Goal: Information Seeking & Learning: Learn about a topic

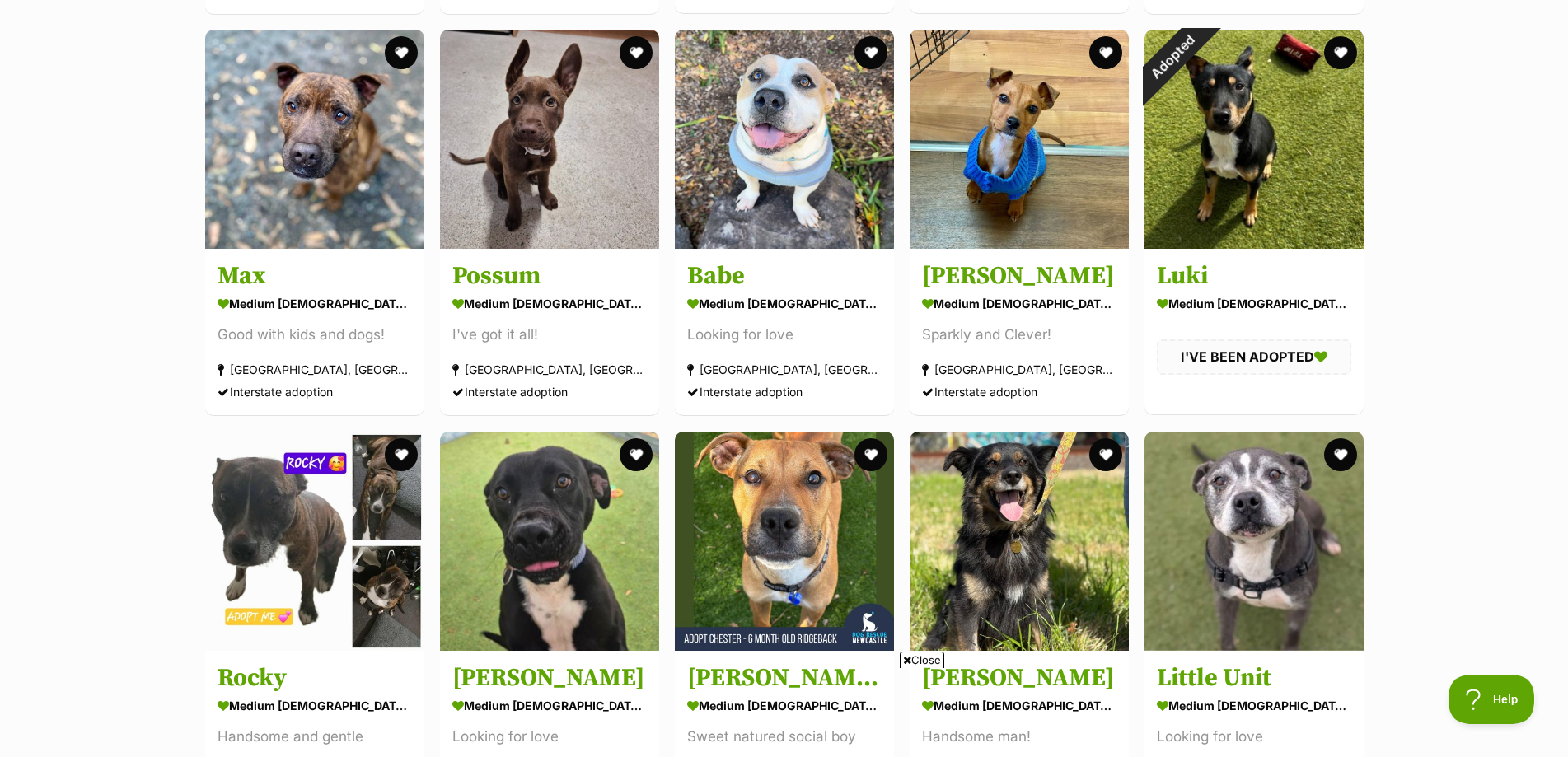
scroll to position [9468, 0]
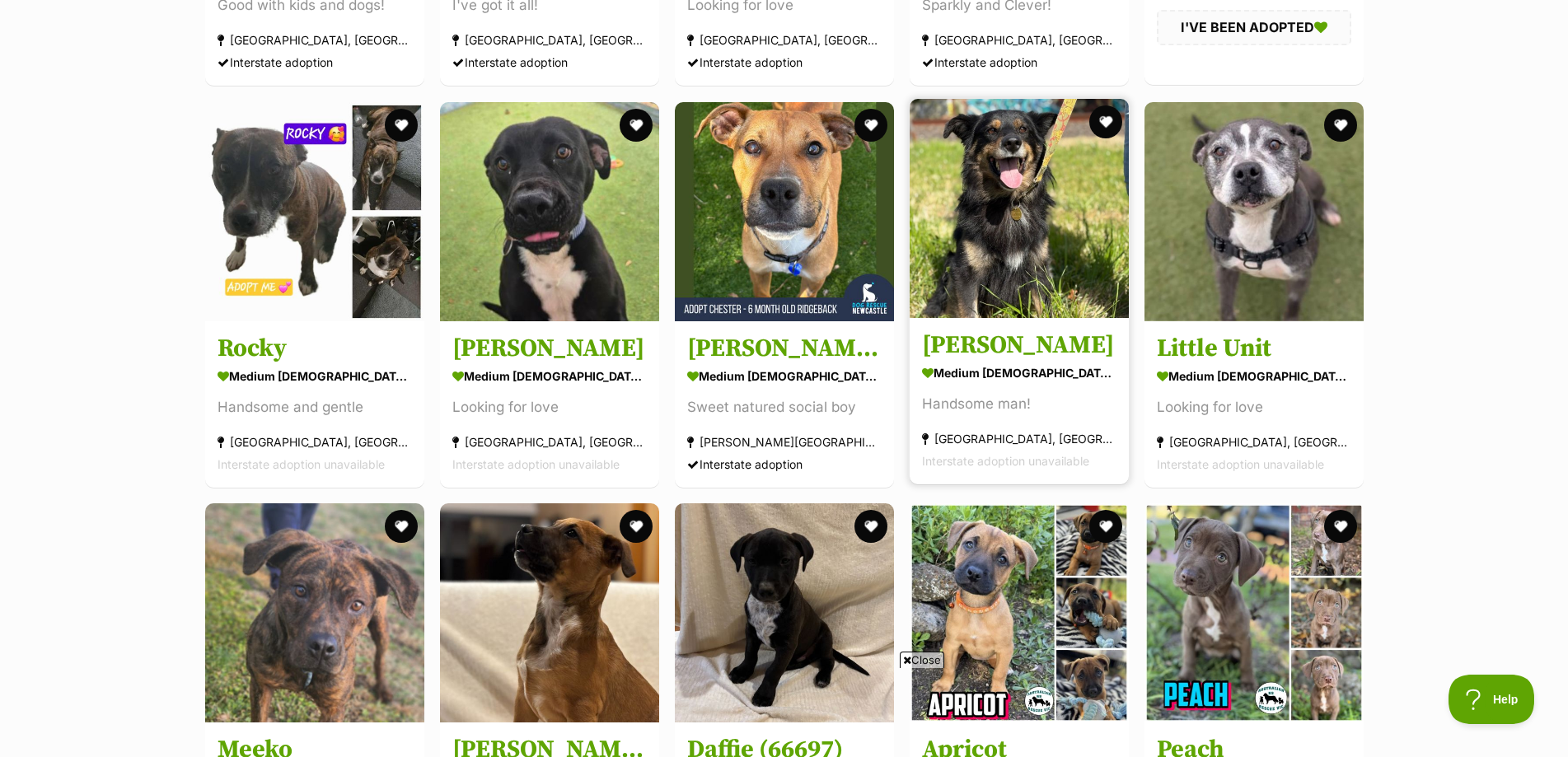
click at [1087, 269] on img at bounding box center [1018, 208] width 219 height 219
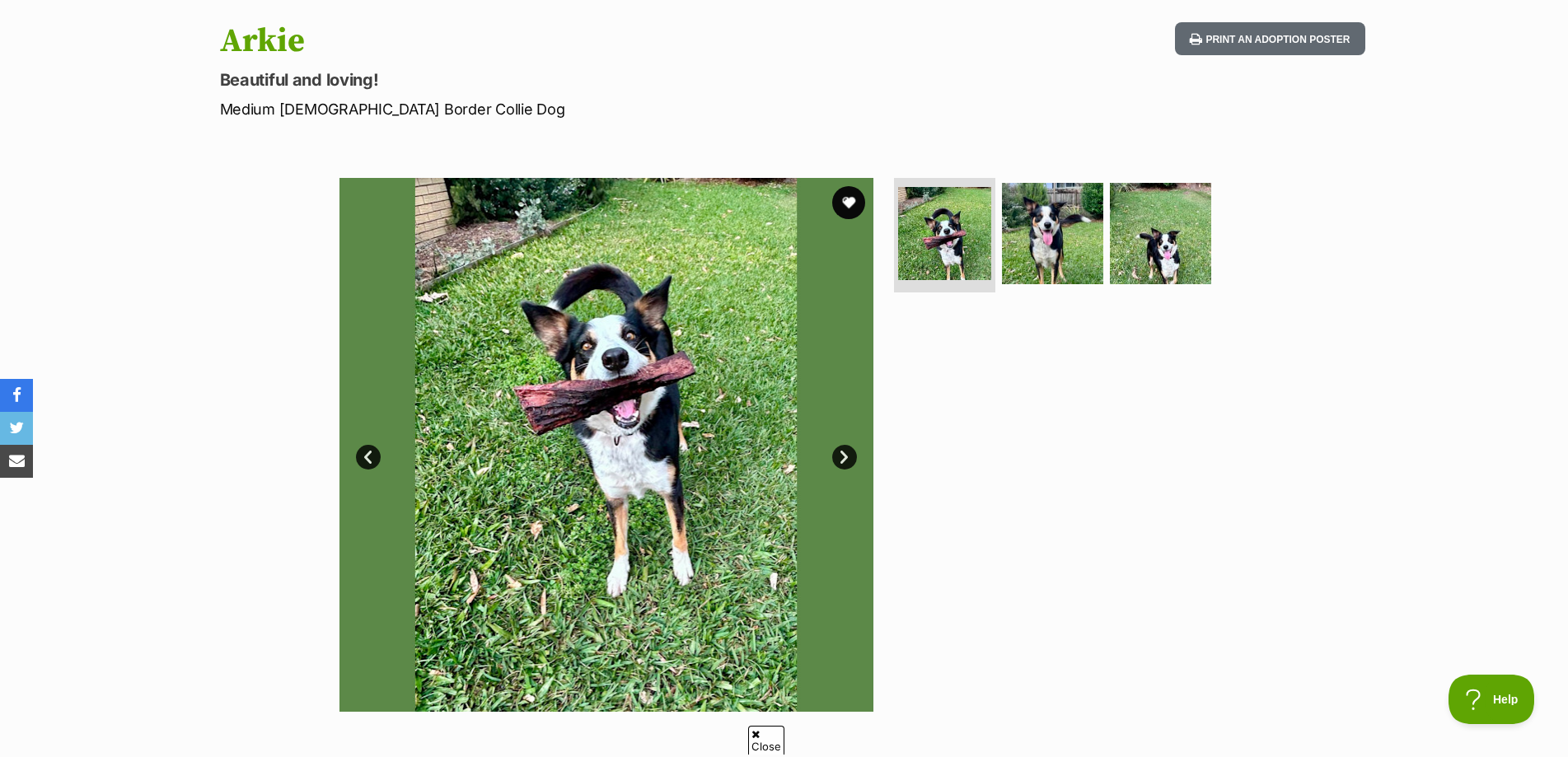
click at [845, 457] on link "Next" at bounding box center [844, 457] width 25 height 25
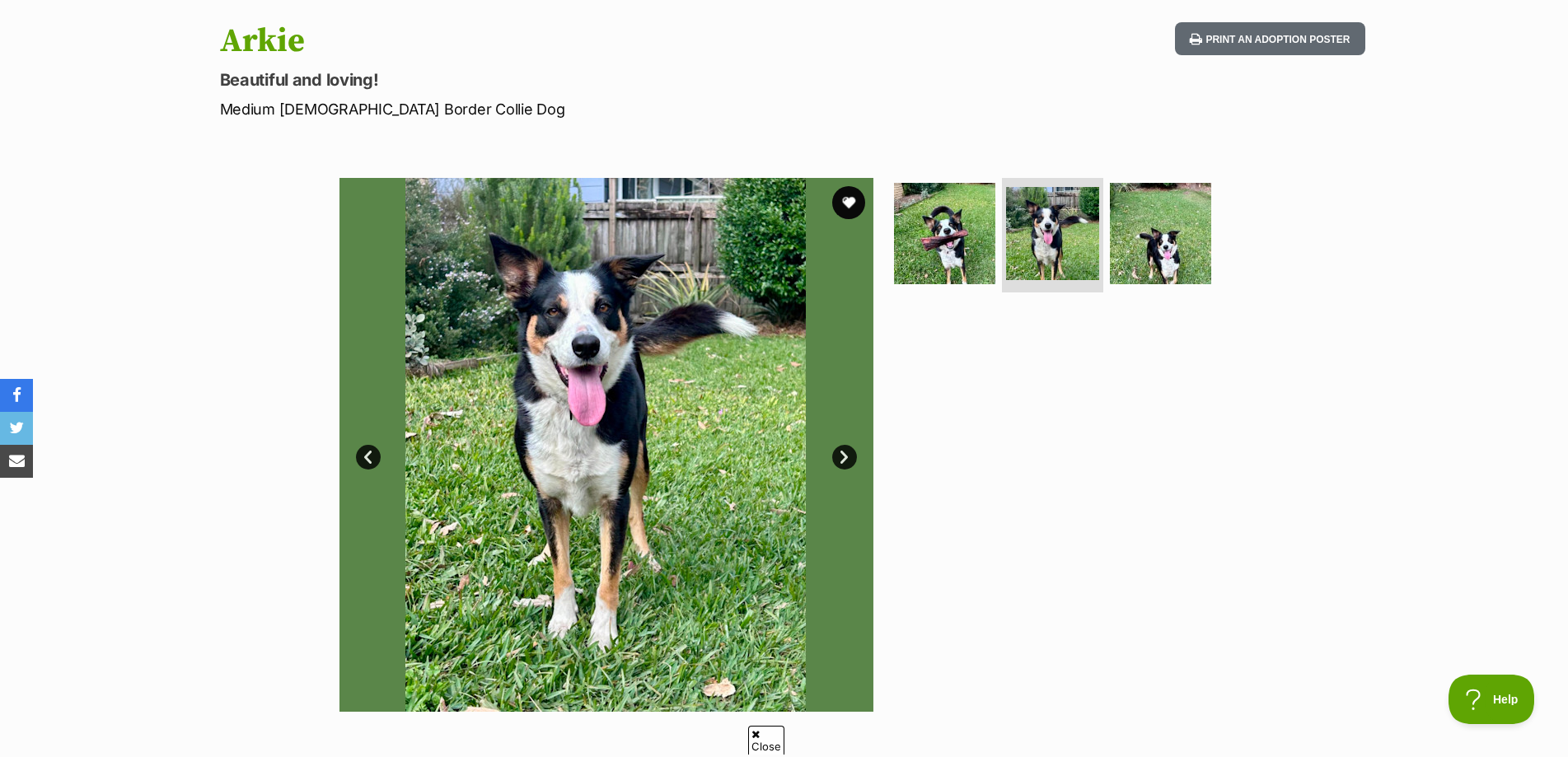
click at [845, 457] on link "Next" at bounding box center [844, 457] width 25 height 25
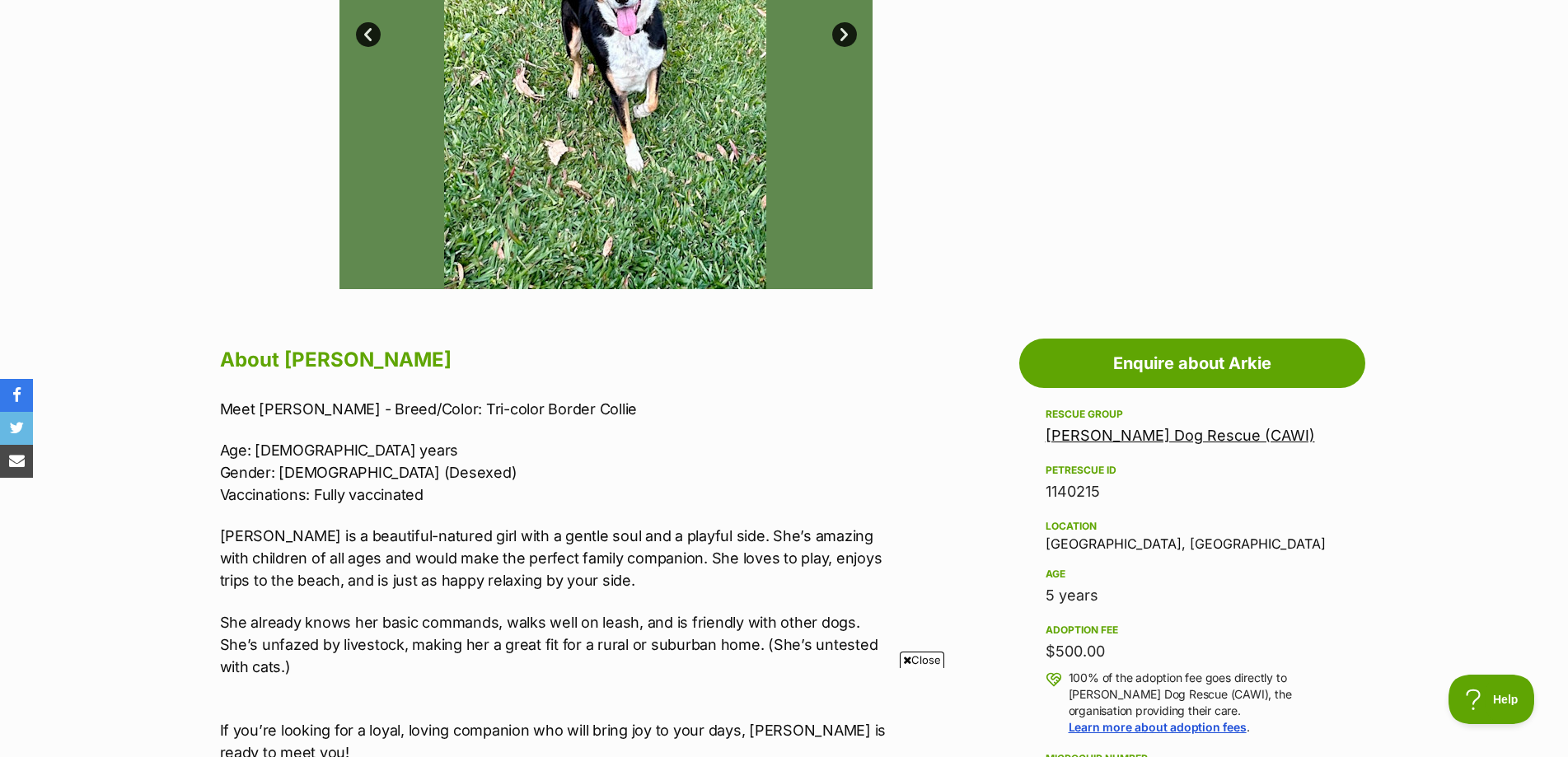
scroll to position [576, 0]
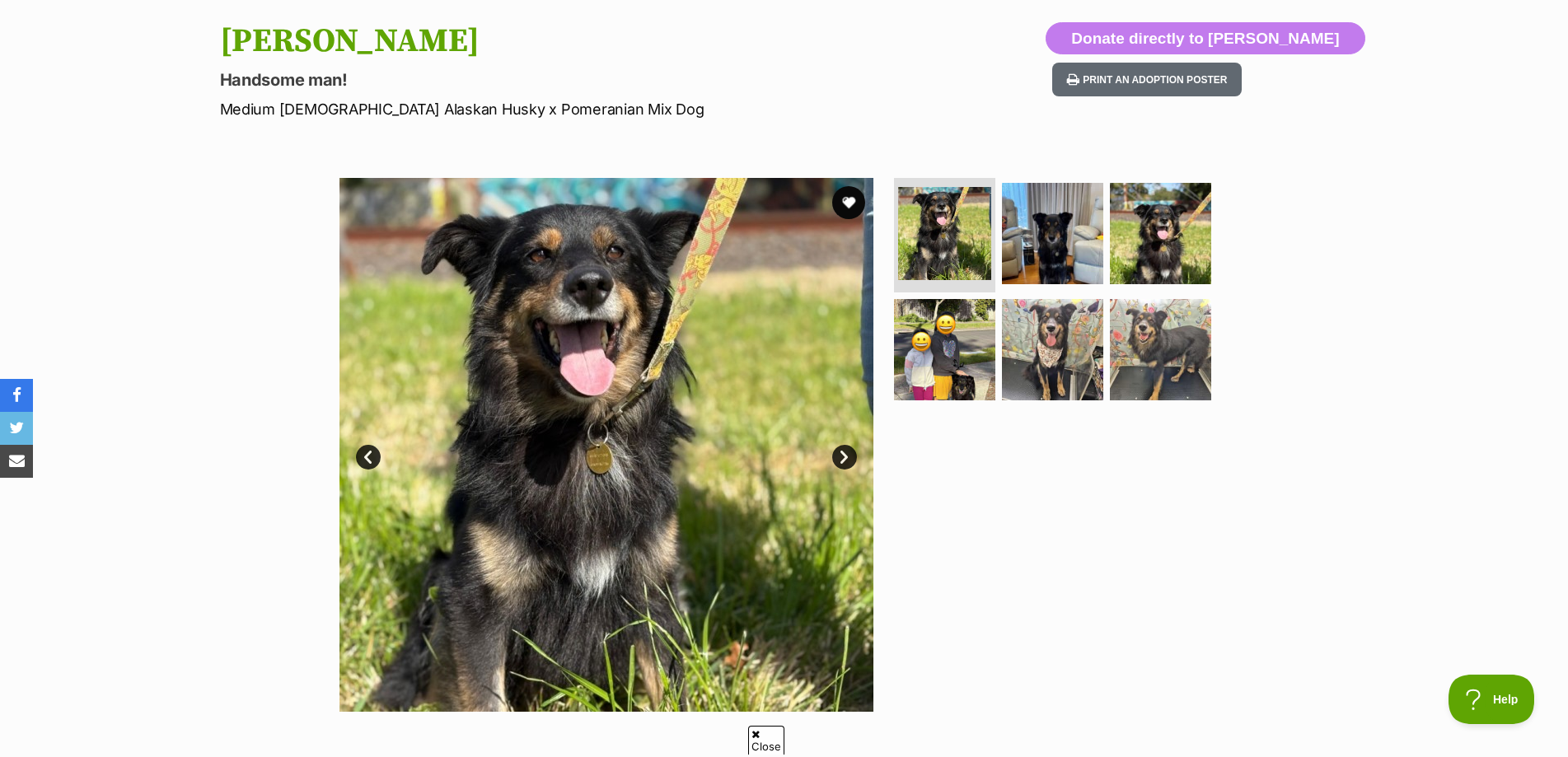
click at [847, 461] on link "Next" at bounding box center [844, 457] width 25 height 25
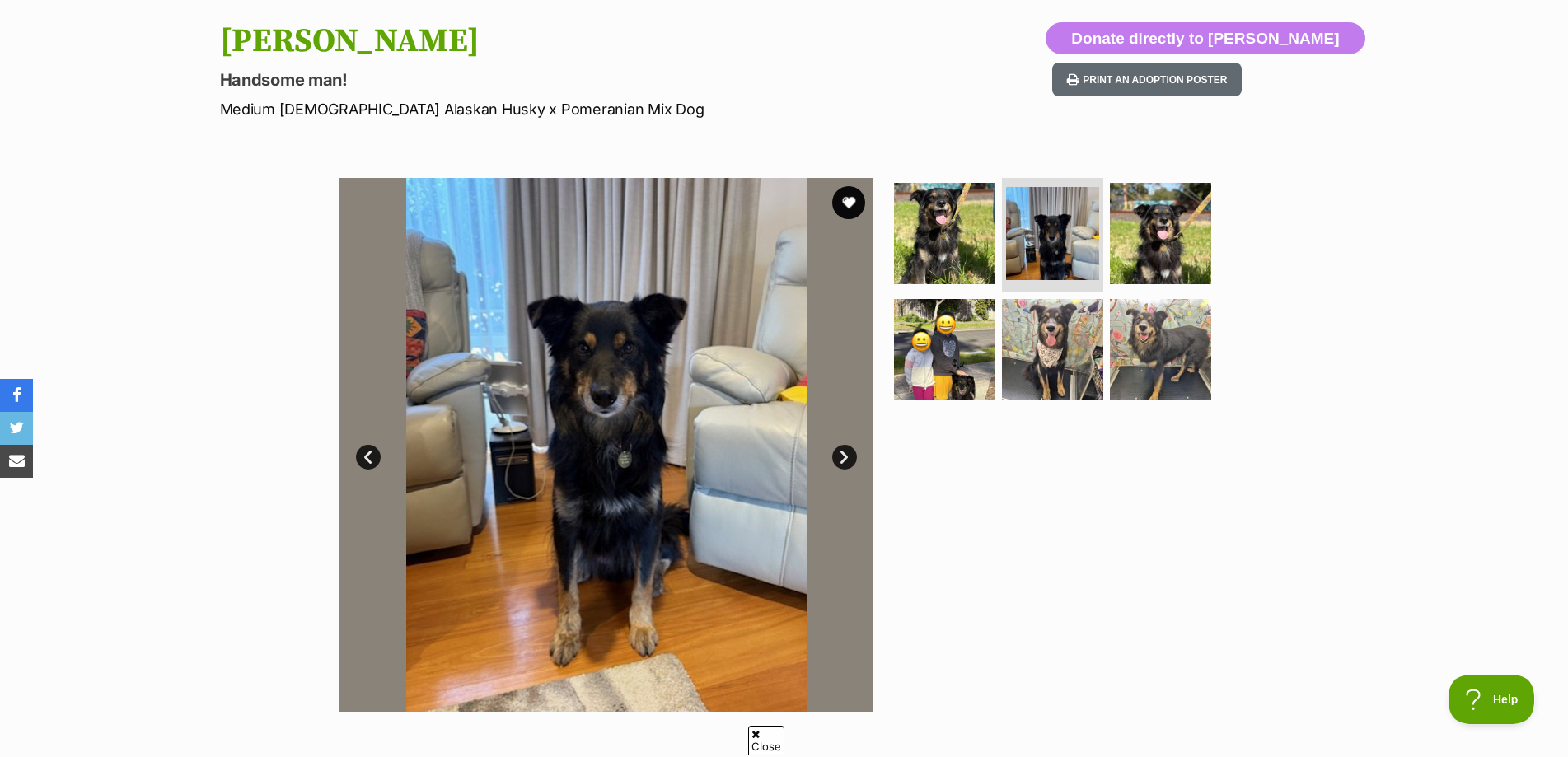
click at [847, 461] on link "Next" at bounding box center [844, 457] width 25 height 25
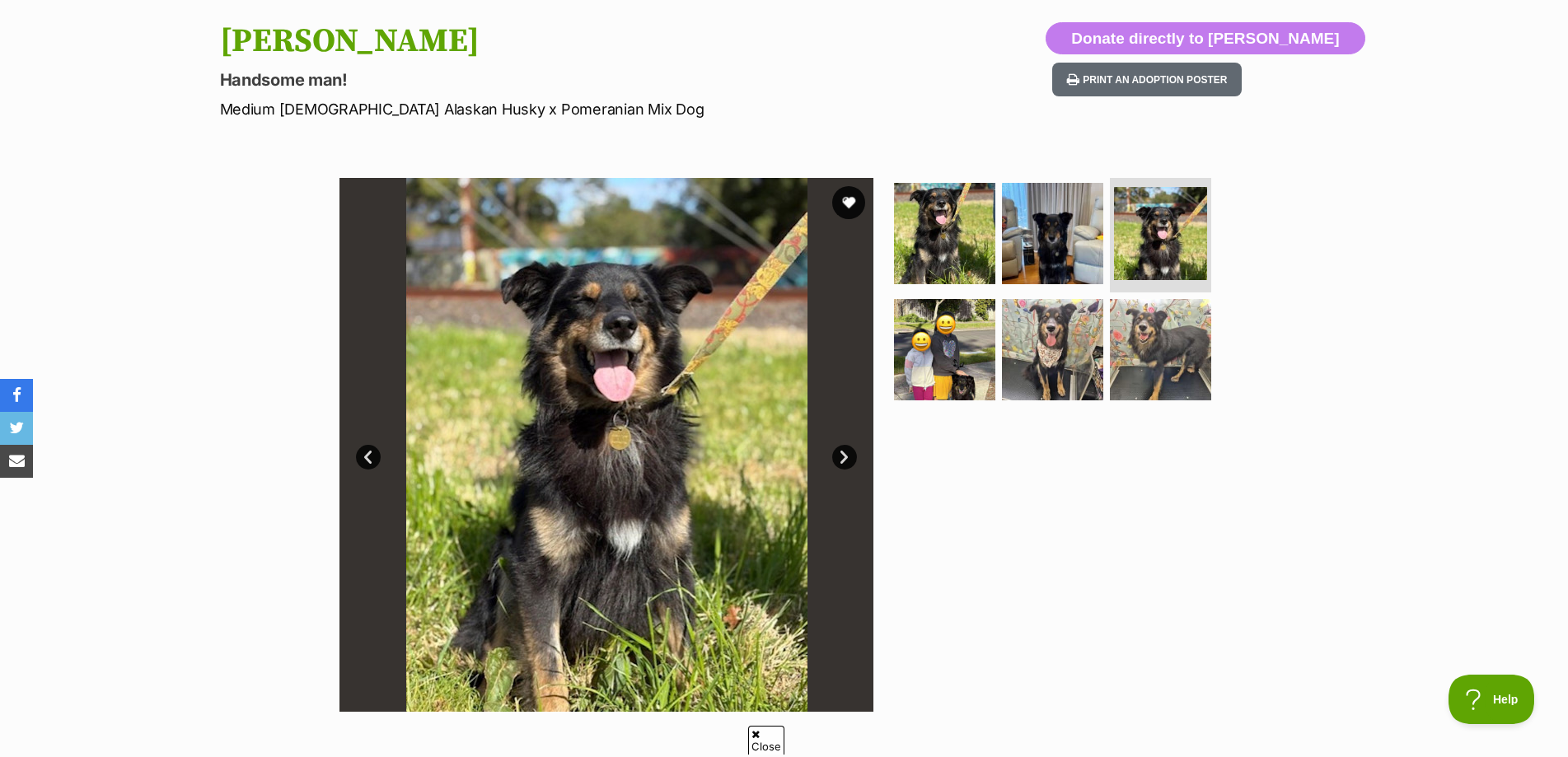
click at [847, 461] on link "Next" at bounding box center [844, 457] width 25 height 25
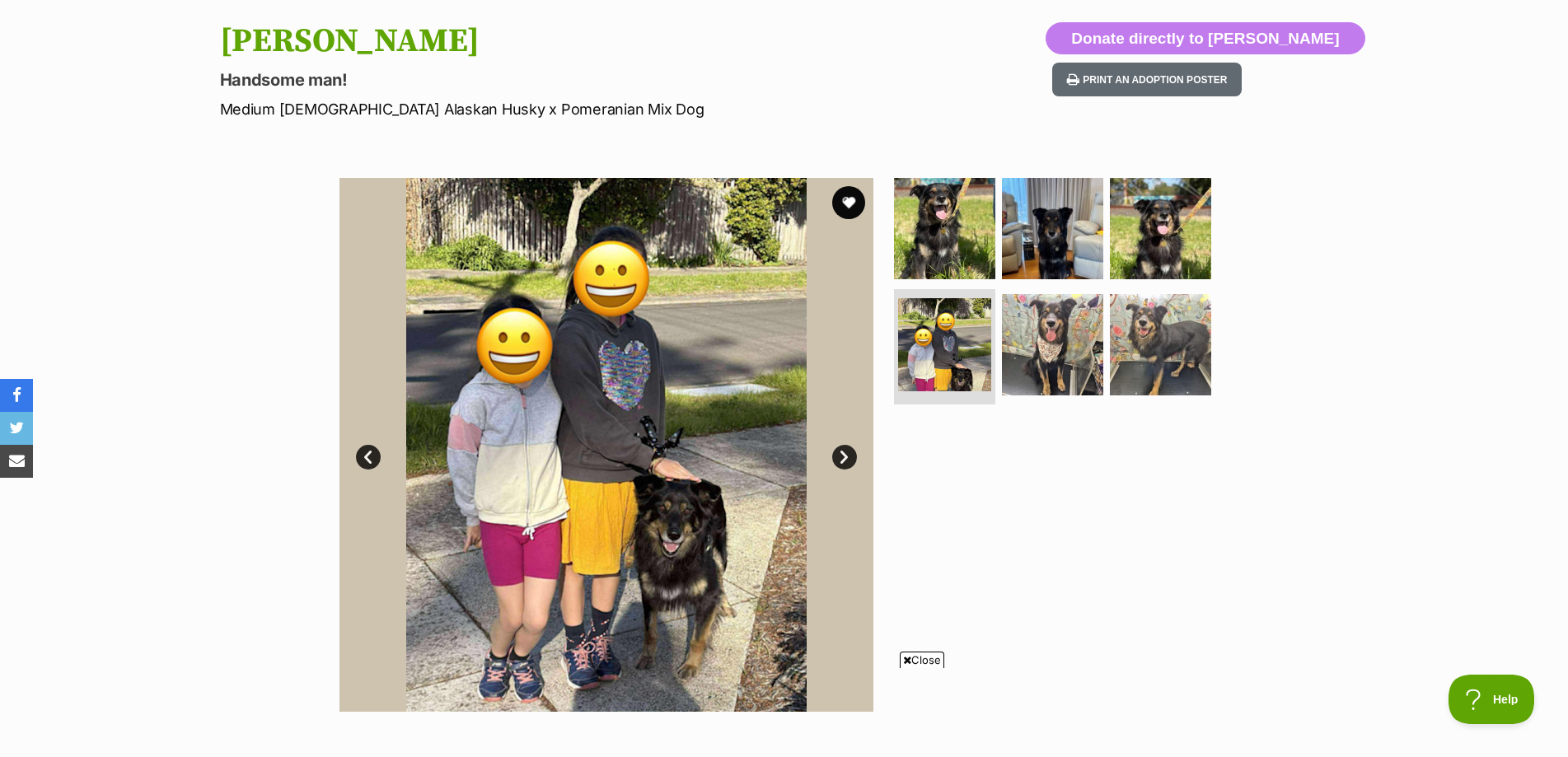
click at [847, 461] on link "Next" at bounding box center [844, 457] width 25 height 25
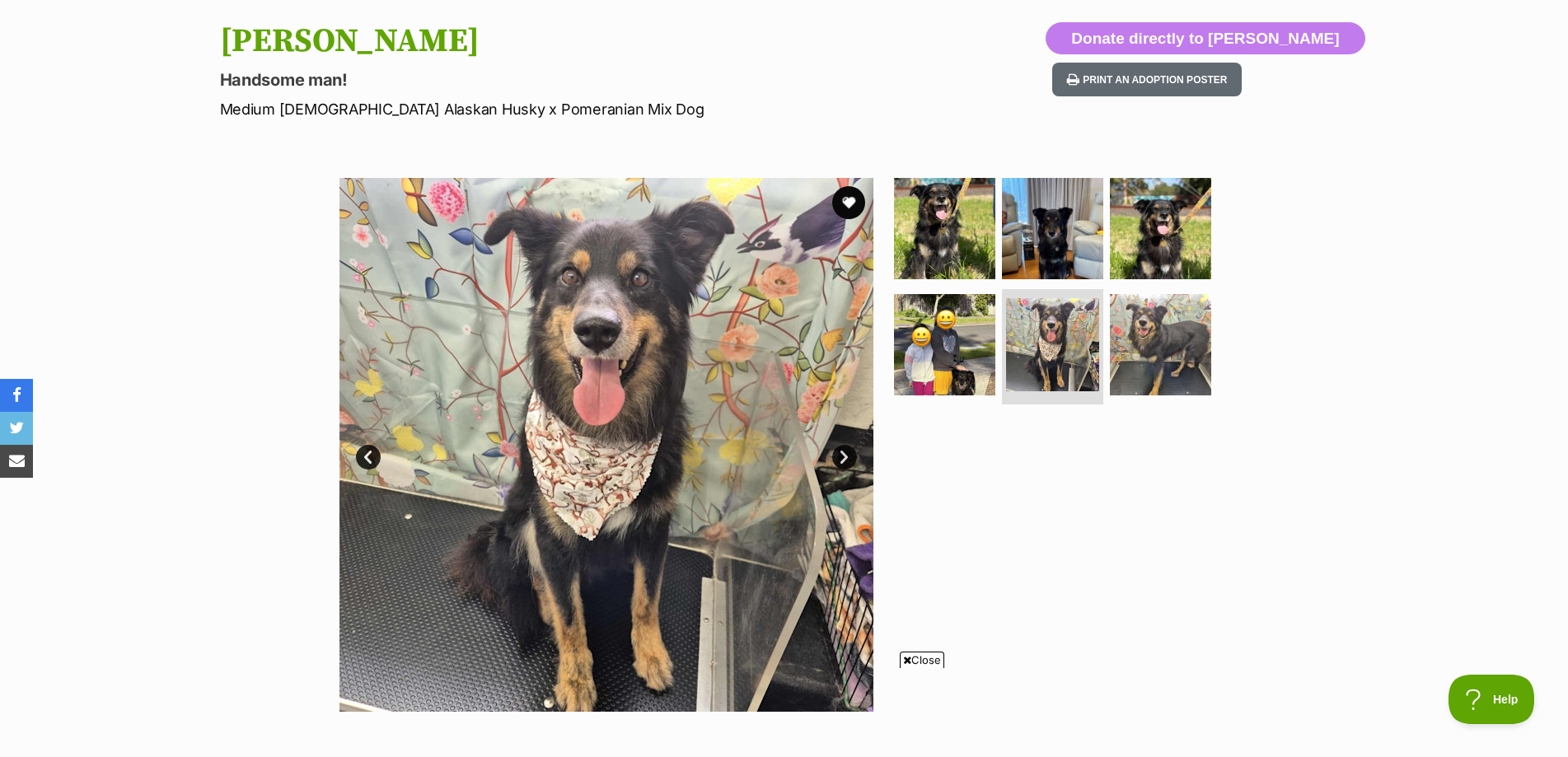
click at [847, 461] on link "Next" at bounding box center [844, 457] width 25 height 25
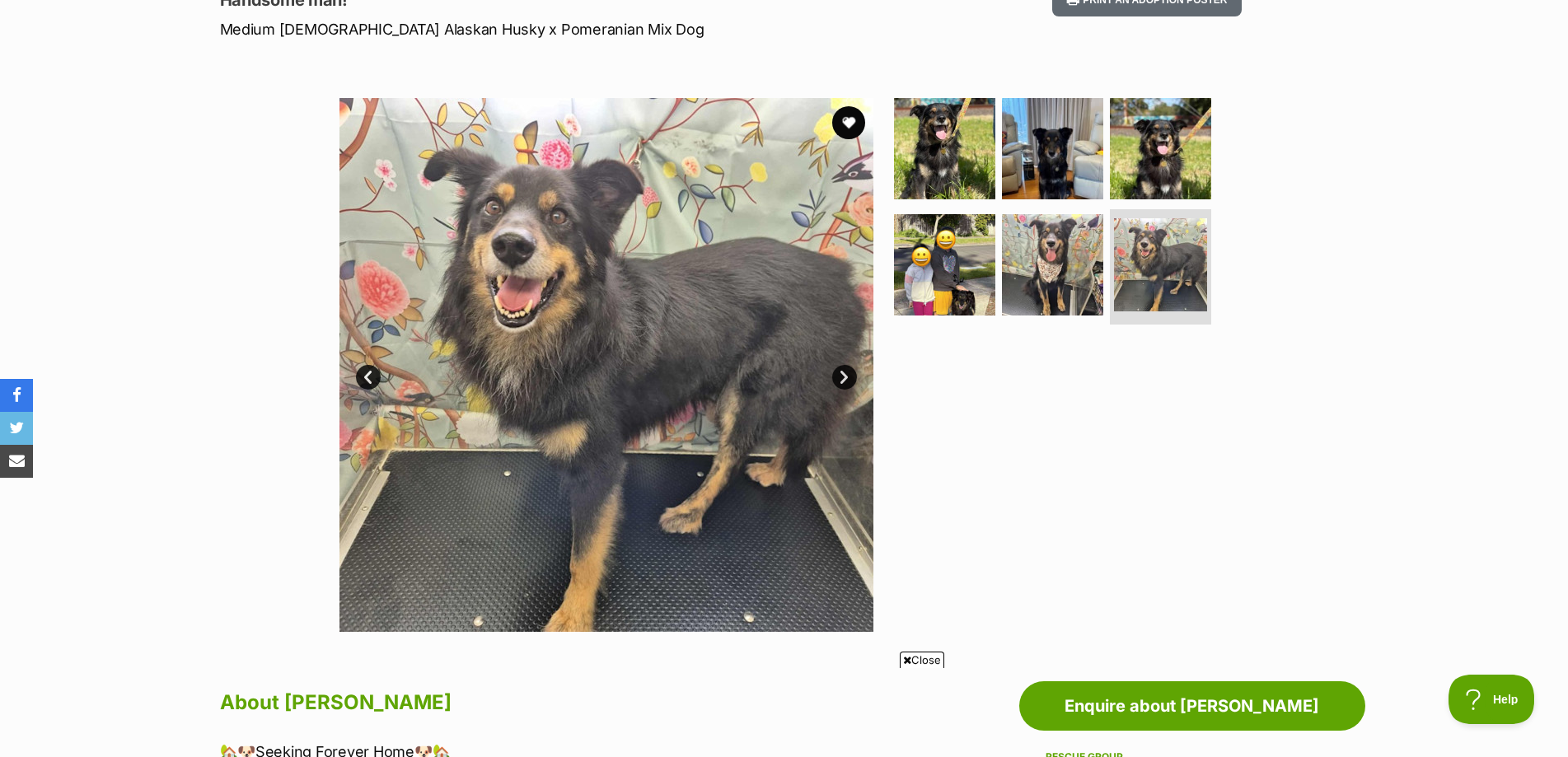
scroll to position [164, 0]
